Goal: Information Seeking & Learning: Learn about a topic

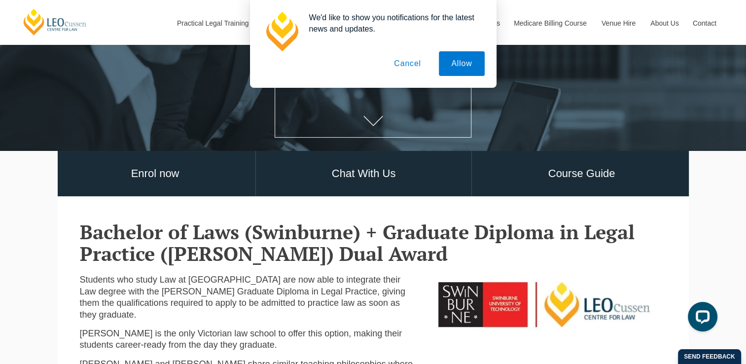
click at [411, 63] on button "Cancel" at bounding box center [408, 63] width 52 height 25
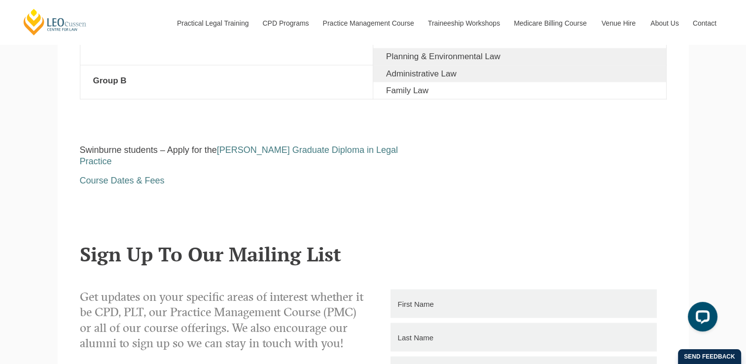
scroll to position [1825, 0]
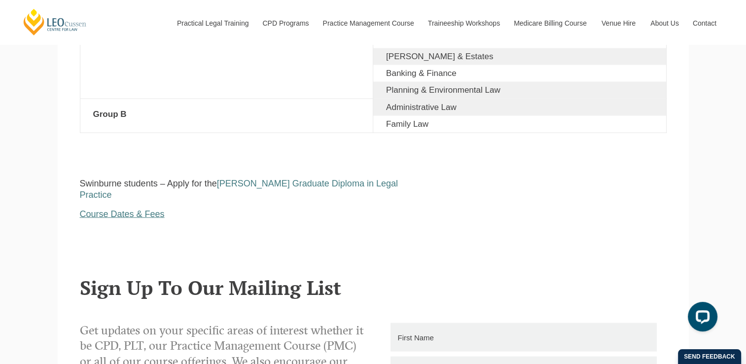
click at [151, 209] on span "Course Dates & Fees" at bounding box center [122, 214] width 85 height 10
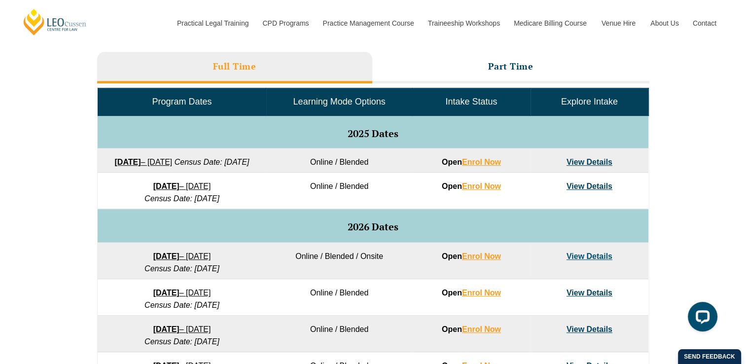
click at [594, 163] on link "View Details" at bounding box center [590, 162] width 46 height 8
